Goal: Task Accomplishment & Management: Use online tool/utility

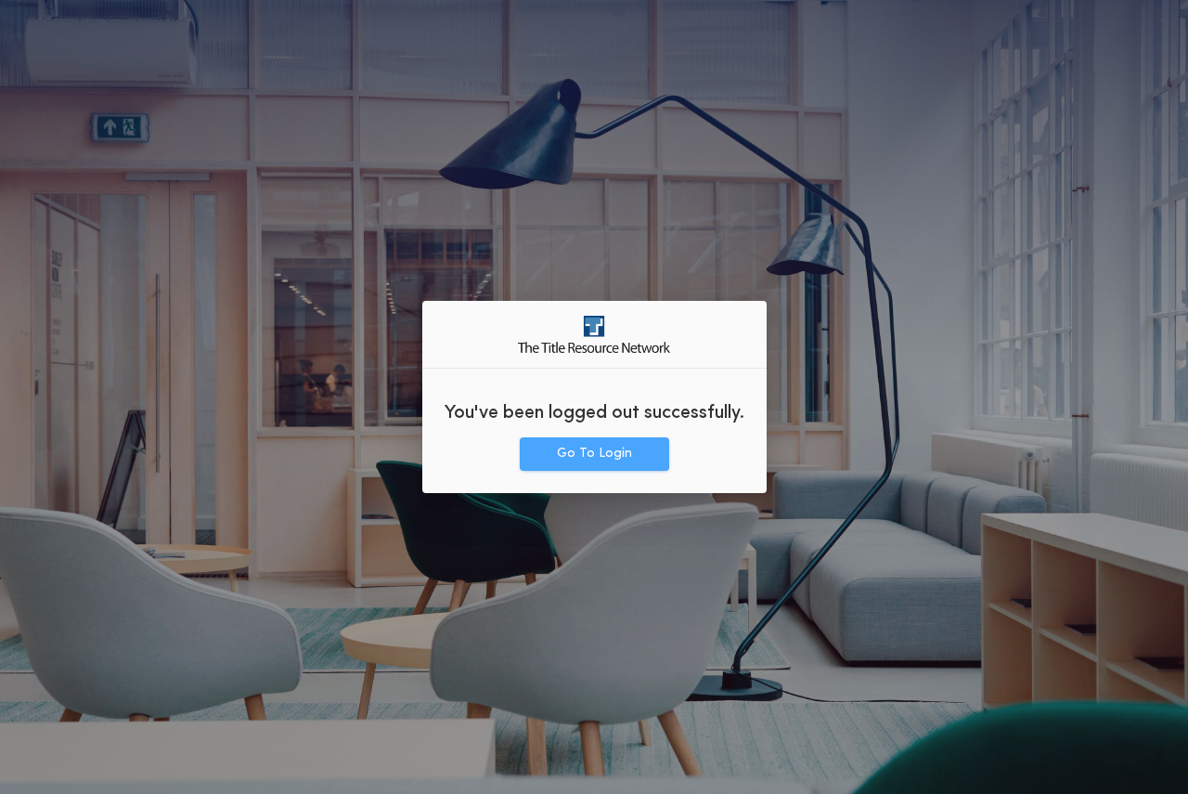
click at [610, 465] on button "Go To Login" at bounding box center [594, 453] width 149 height 33
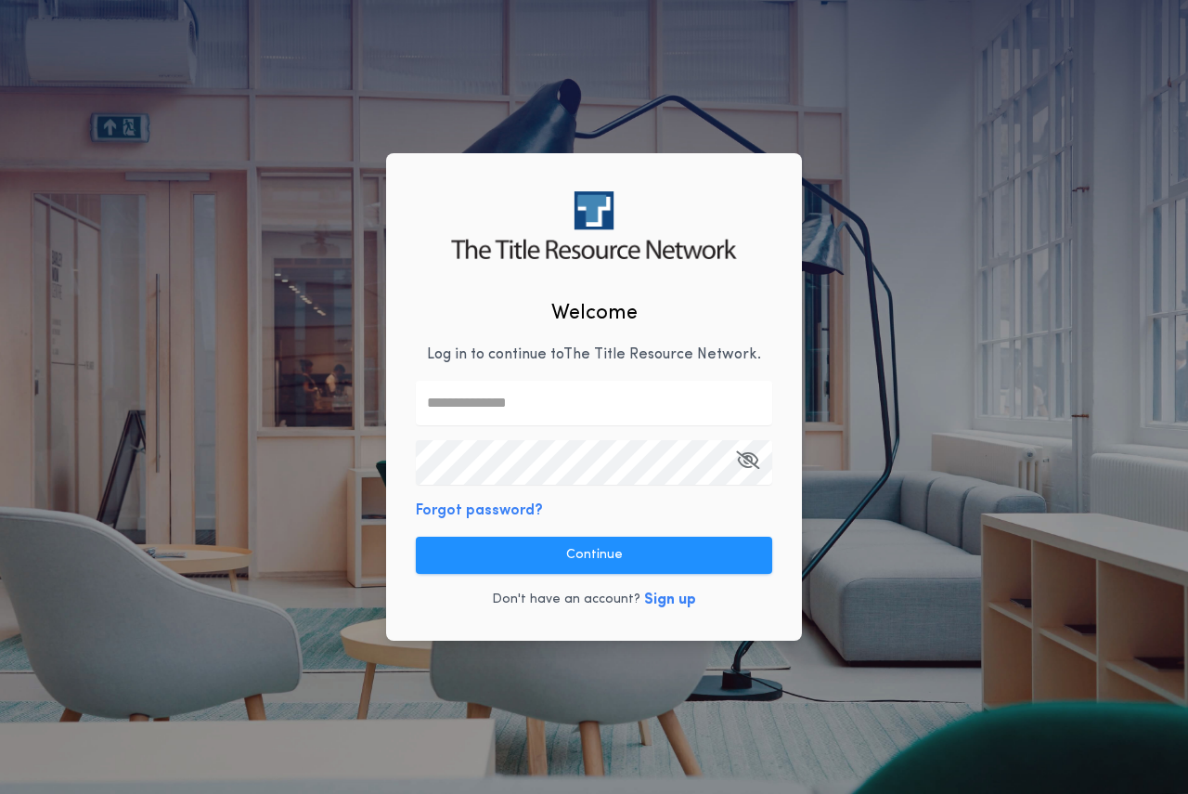
type input "**********"
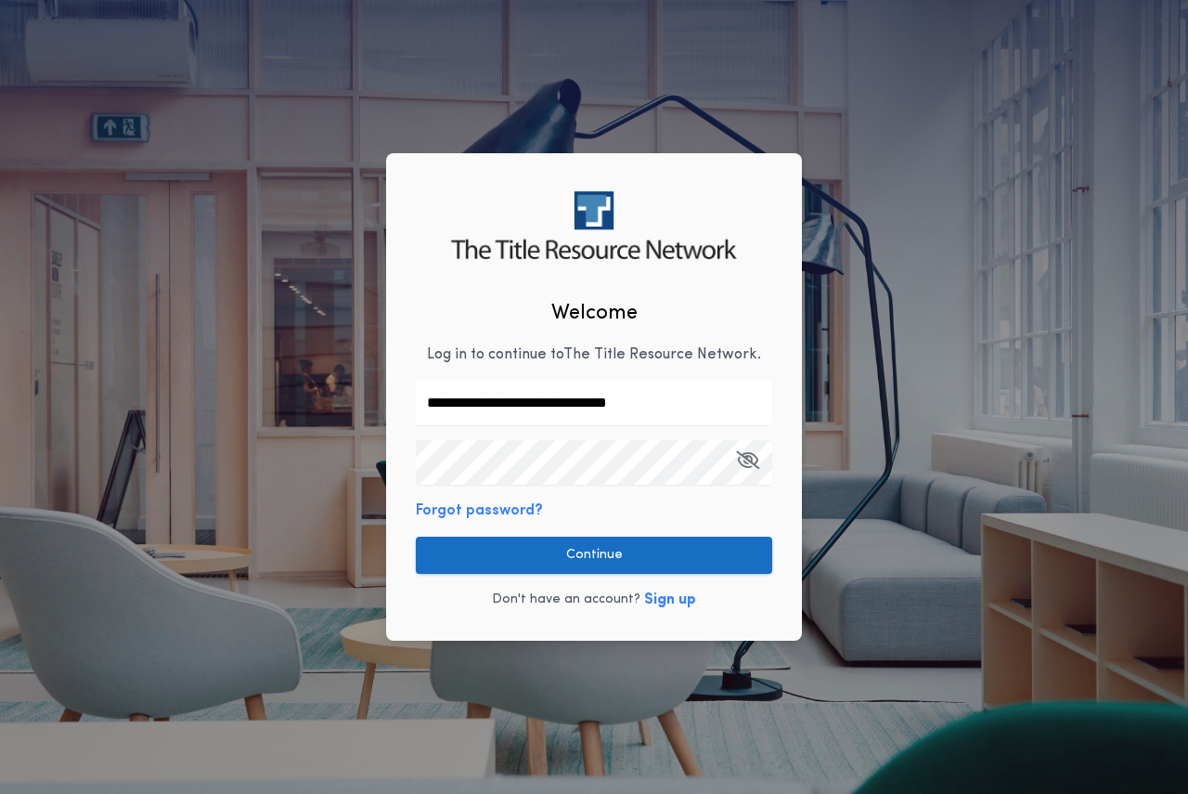
click at [627, 551] on button "Continue" at bounding box center [594, 554] width 356 height 37
